Goal: Information Seeking & Learning: Learn about a topic

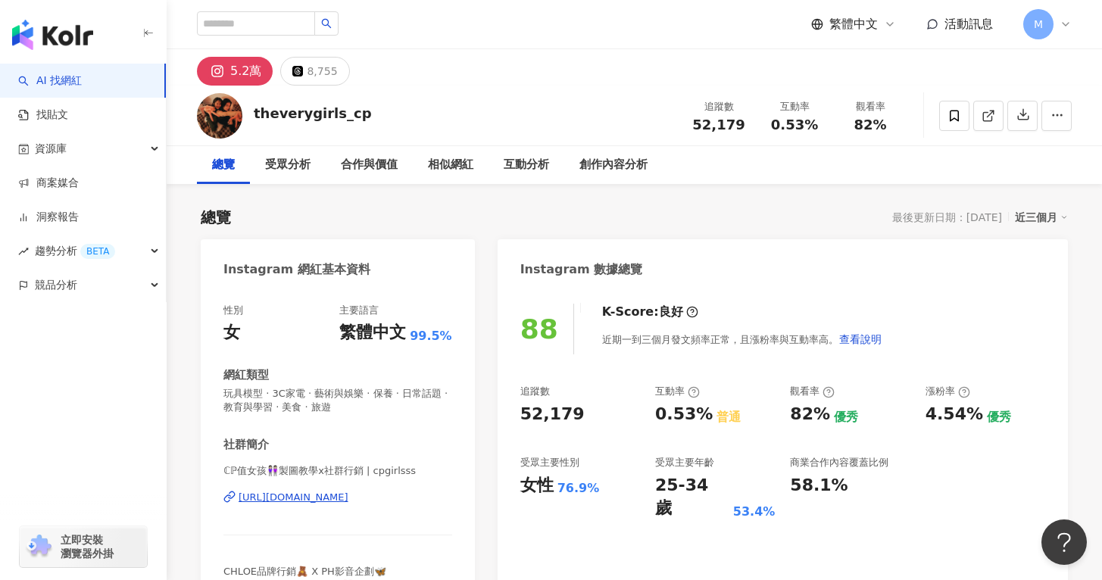
click at [291, 505] on div "ℂℙ值女孩👭🏻製圖教學x社群行銷 | cpgirlsss https://www.instagram.com/cpgirlsss/" at bounding box center [337, 508] width 229 height 89
click at [293, 498] on div "https://www.instagram.com/cpgirlsss/" at bounding box center [294, 498] width 110 height 14
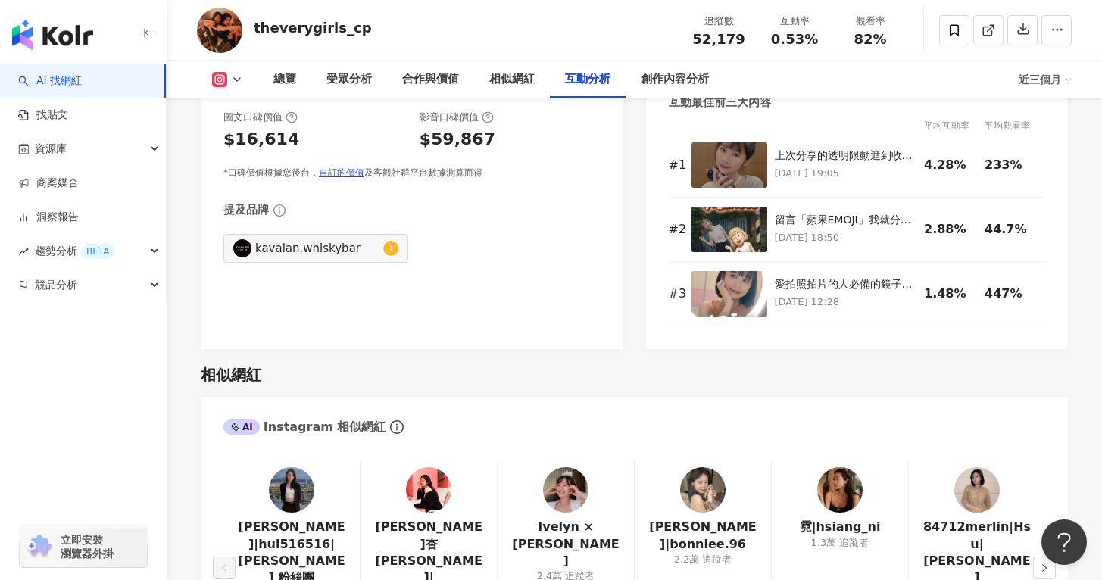
scroll to position [4543, 0]
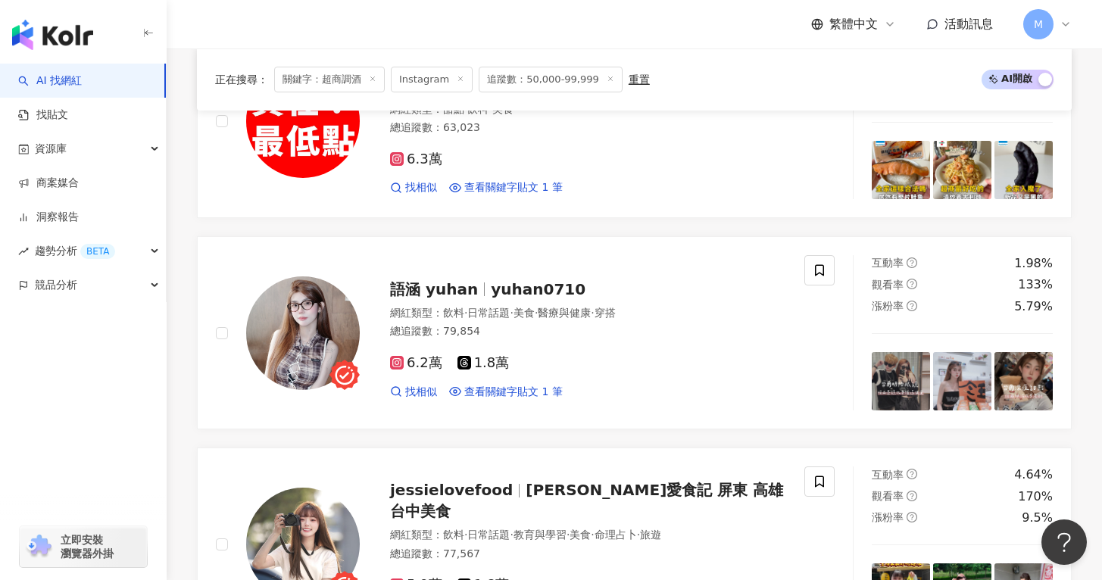
scroll to position [2886, 0]
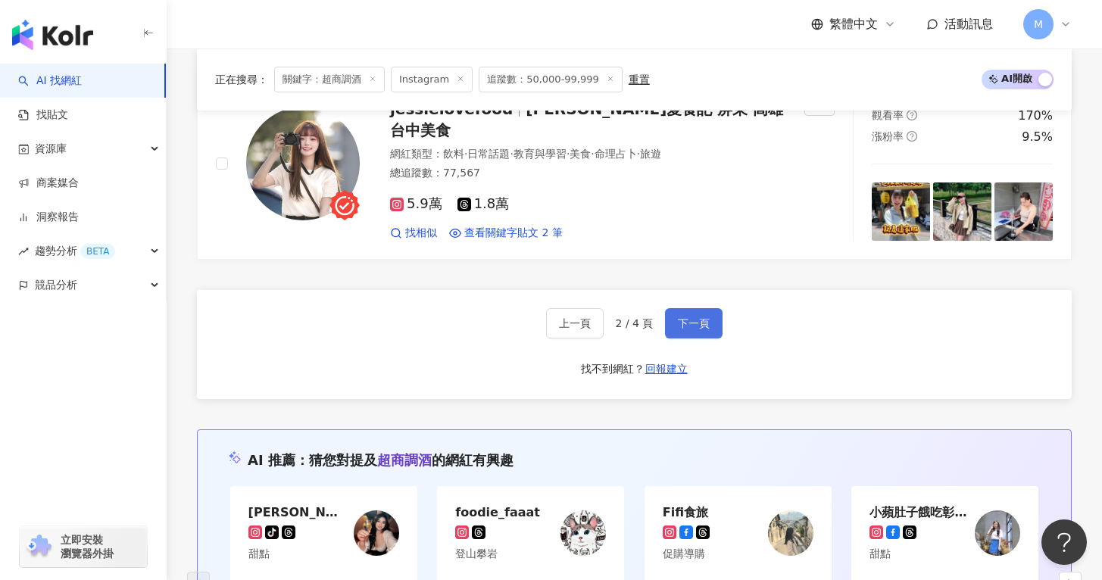
click at [698, 332] on button "下一頁" at bounding box center [694, 323] width 58 height 30
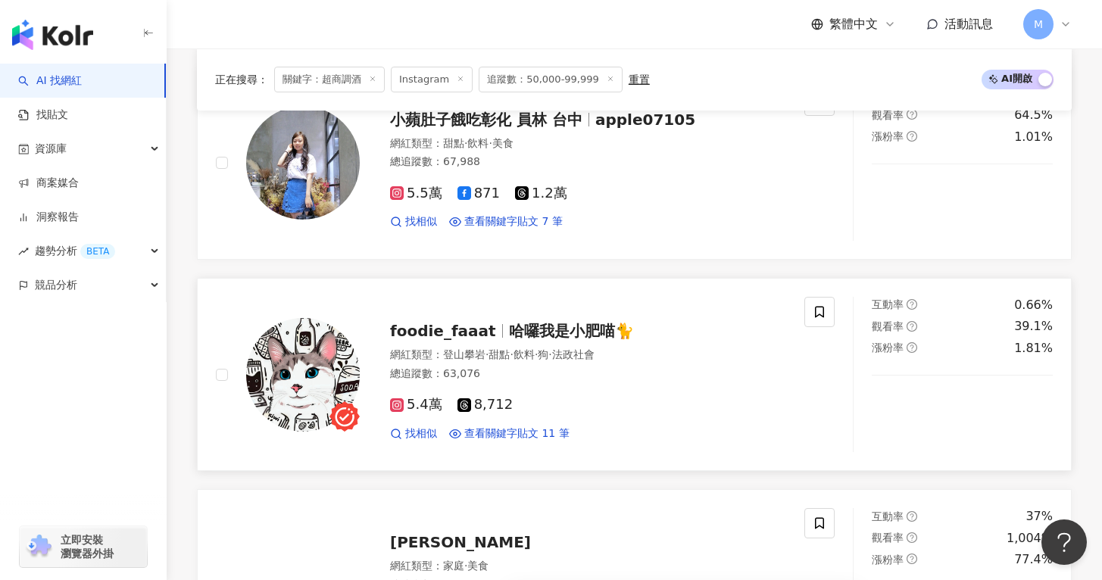
scroll to position [1191, 0]
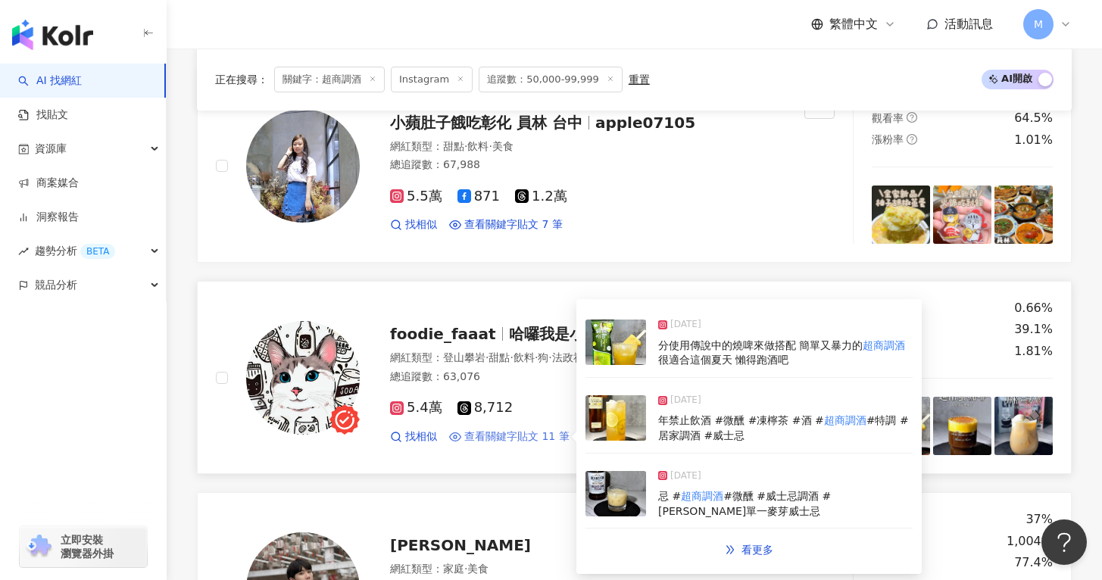
click at [523, 438] on span "查看關鍵字貼文 11 筆" at bounding box center [516, 436] width 105 height 15
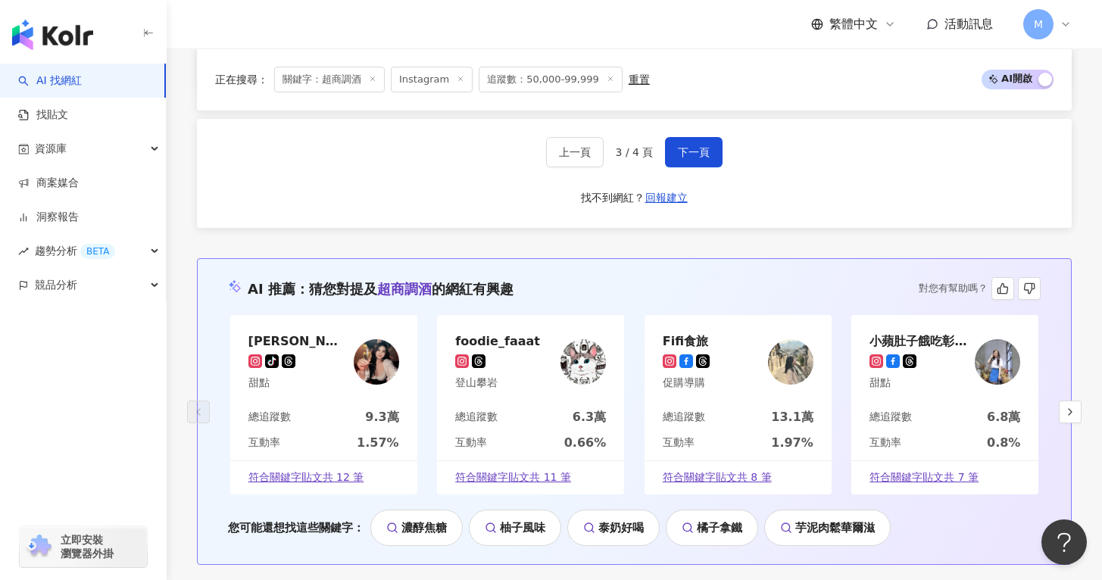
scroll to position [3046, 0]
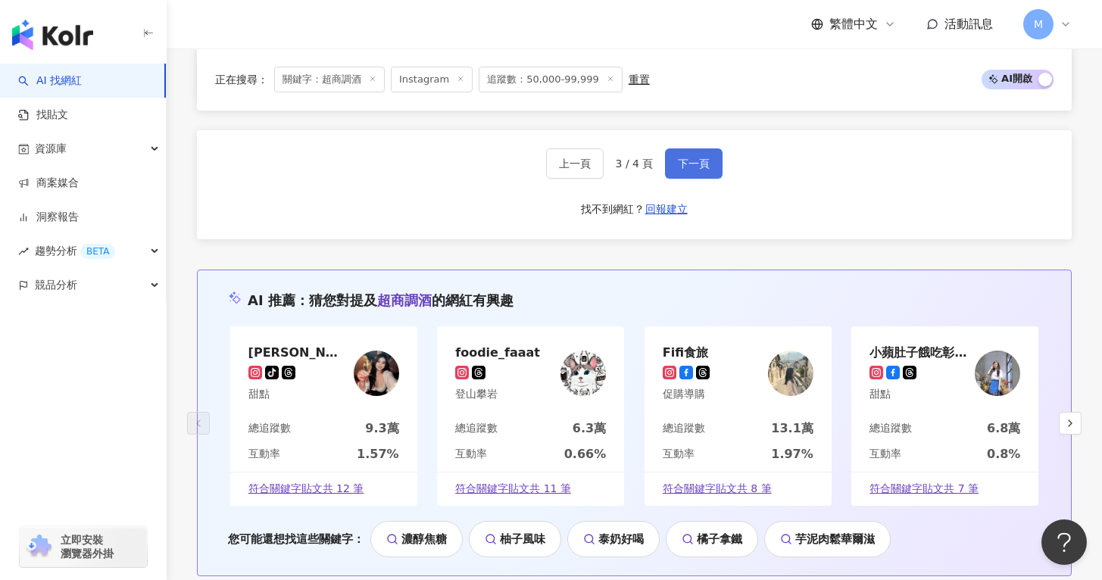
click at [686, 176] on button "下一頁" at bounding box center [694, 163] width 58 height 30
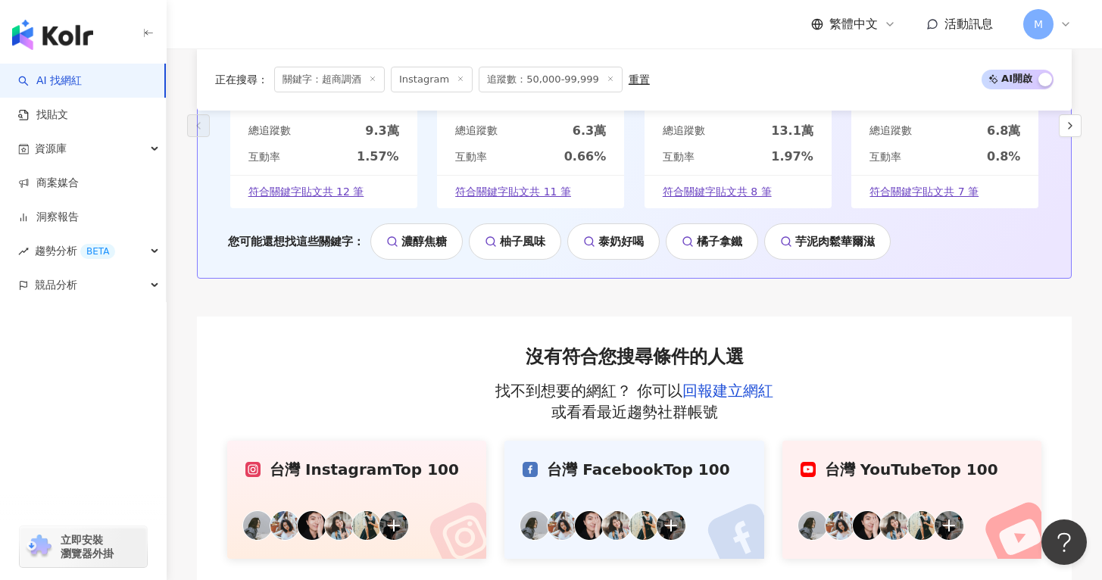
scroll to position [831, 0]
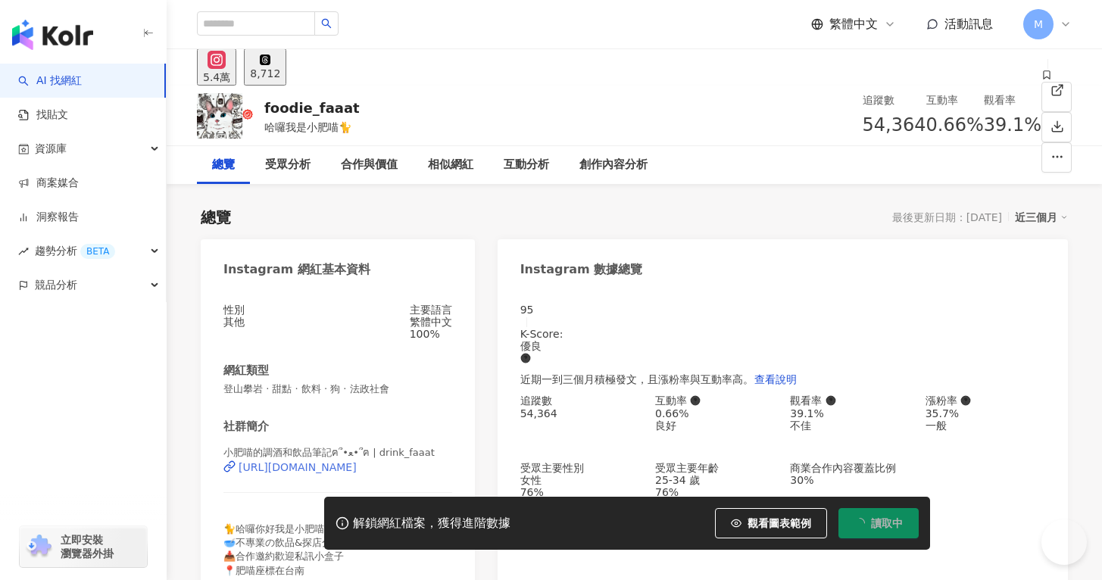
click at [337, 473] on div "https://www.instagram.com/drink_faaat/" at bounding box center [298, 467] width 118 height 12
